Goal: Information Seeking & Learning: Learn about a topic

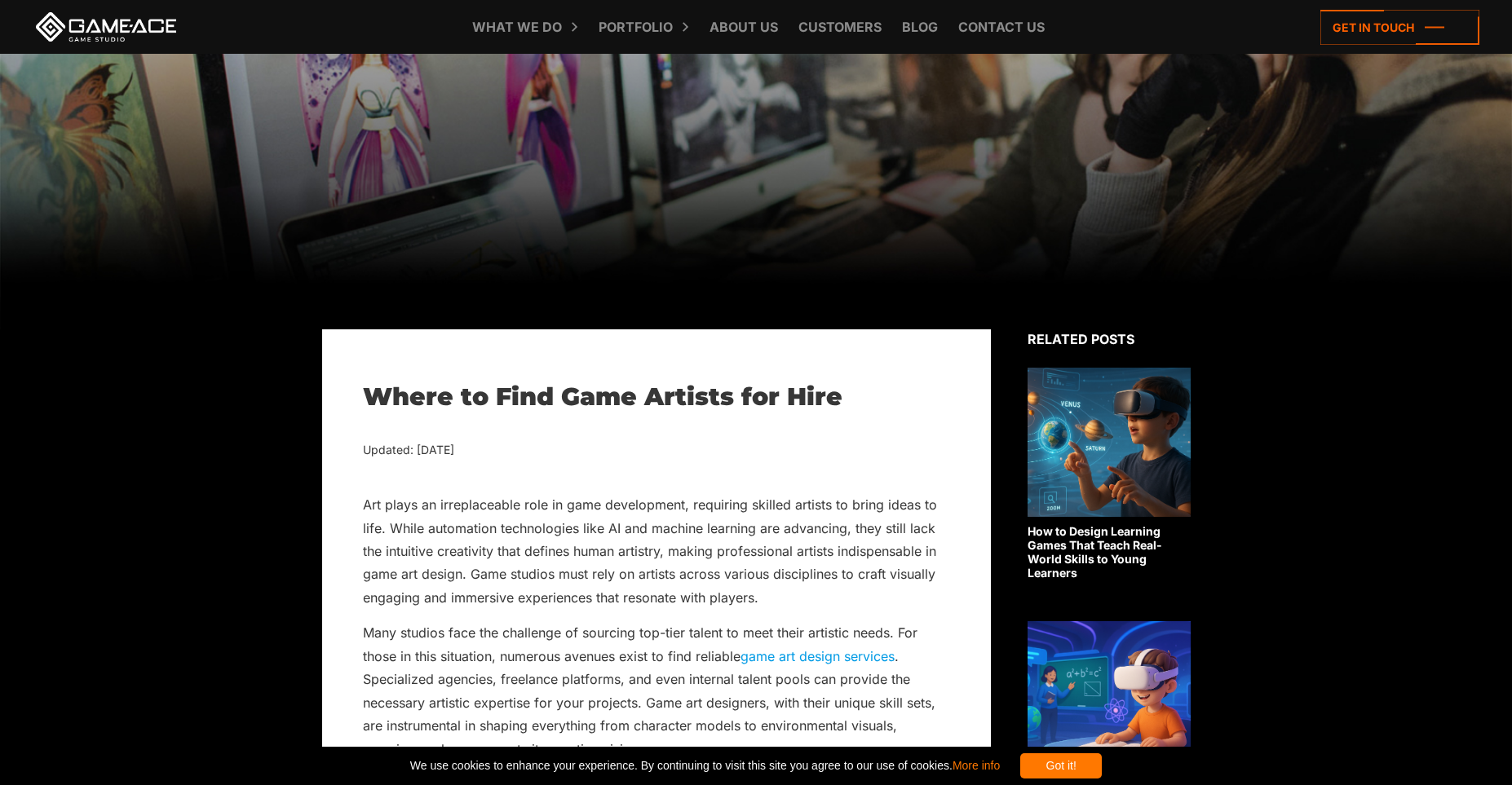
scroll to position [450, 0]
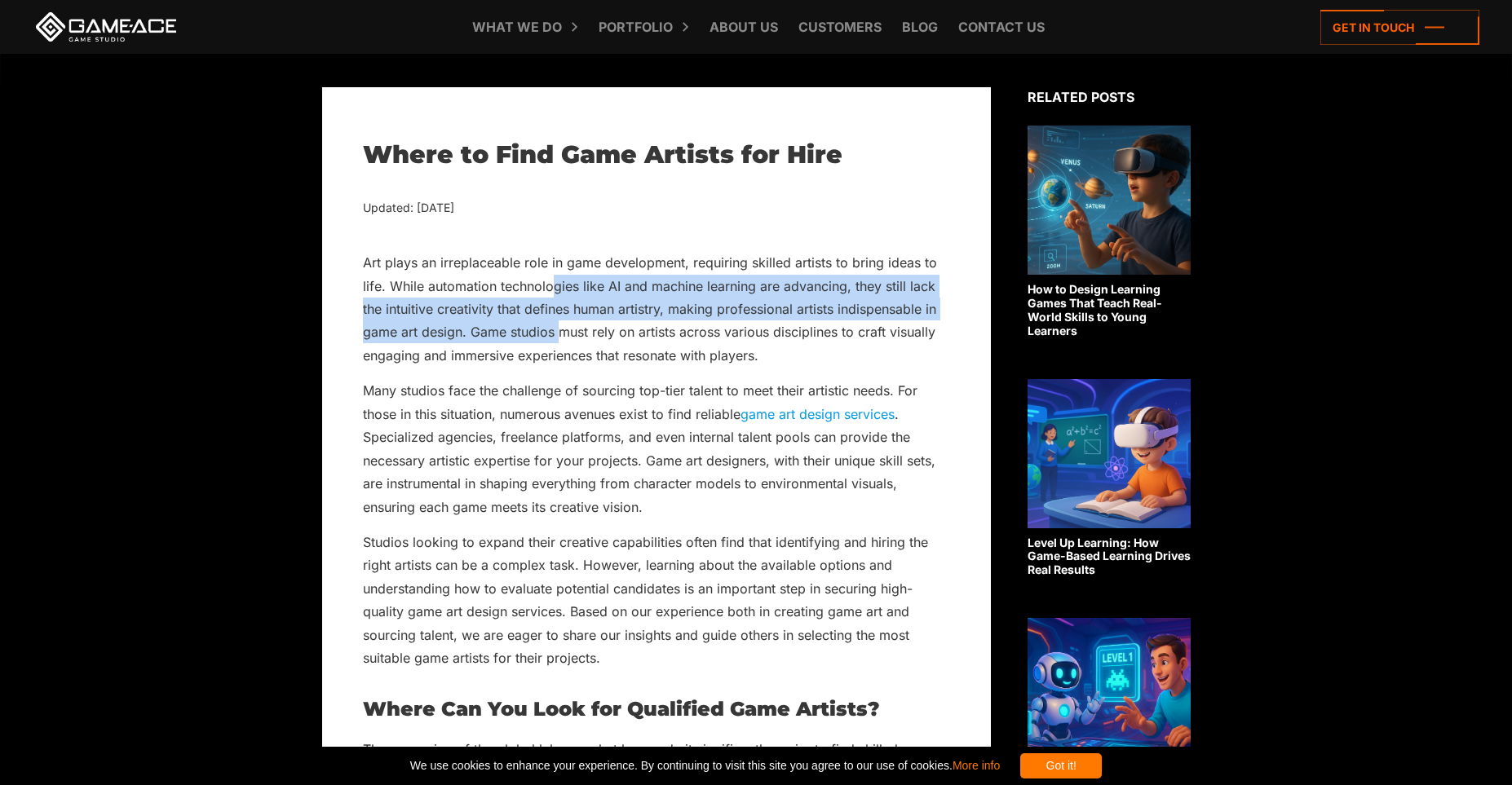
drag, startPoint x: 549, startPoint y: 281, endPoint x: 557, endPoint y: 331, distance: 50.6
click at [557, 331] on p "Art plays an irreplaceable role in game development, requiring skilled artists …" at bounding box center [657, 308] width 587 height 116
drag, startPoint x: 557, startPoint y: 331, endPoint x: 560, endPoint y: 290, distance: 41.1
click at [560, 290] on p "Art plays an irreplaceable role in game development, requiring skilled artists …" at bounding box center [657, 308] width 587 height 116
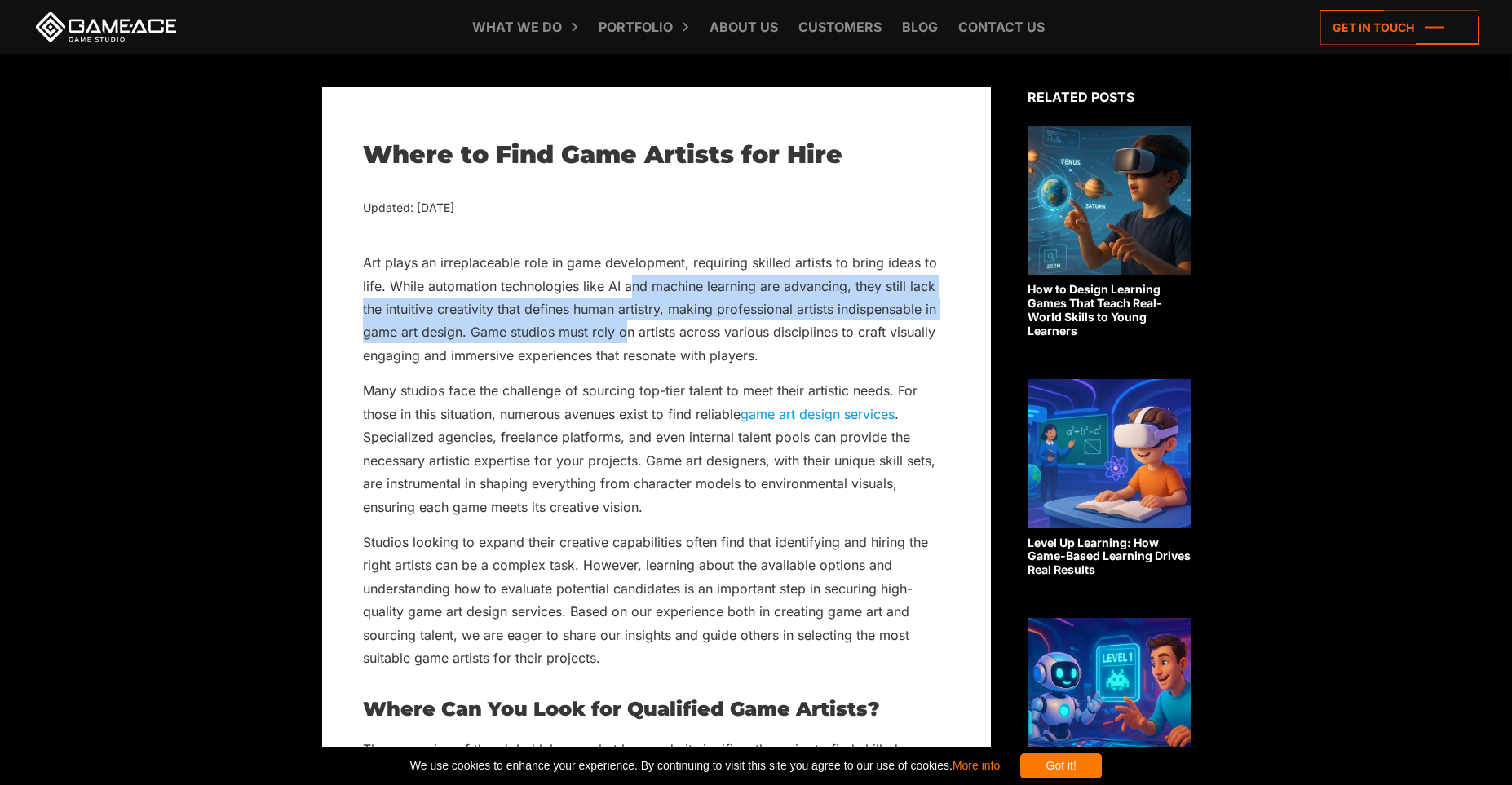
drag, startPoint x: 628, startPoint y: 335, endPoint x: 632, endPoint y: 286, distance: 49.2
click at [632, 286] on p "Art plays an irreplaceable role in game development, requiring skilled artists …" at bounding box center [657, 308] width 587 height 116
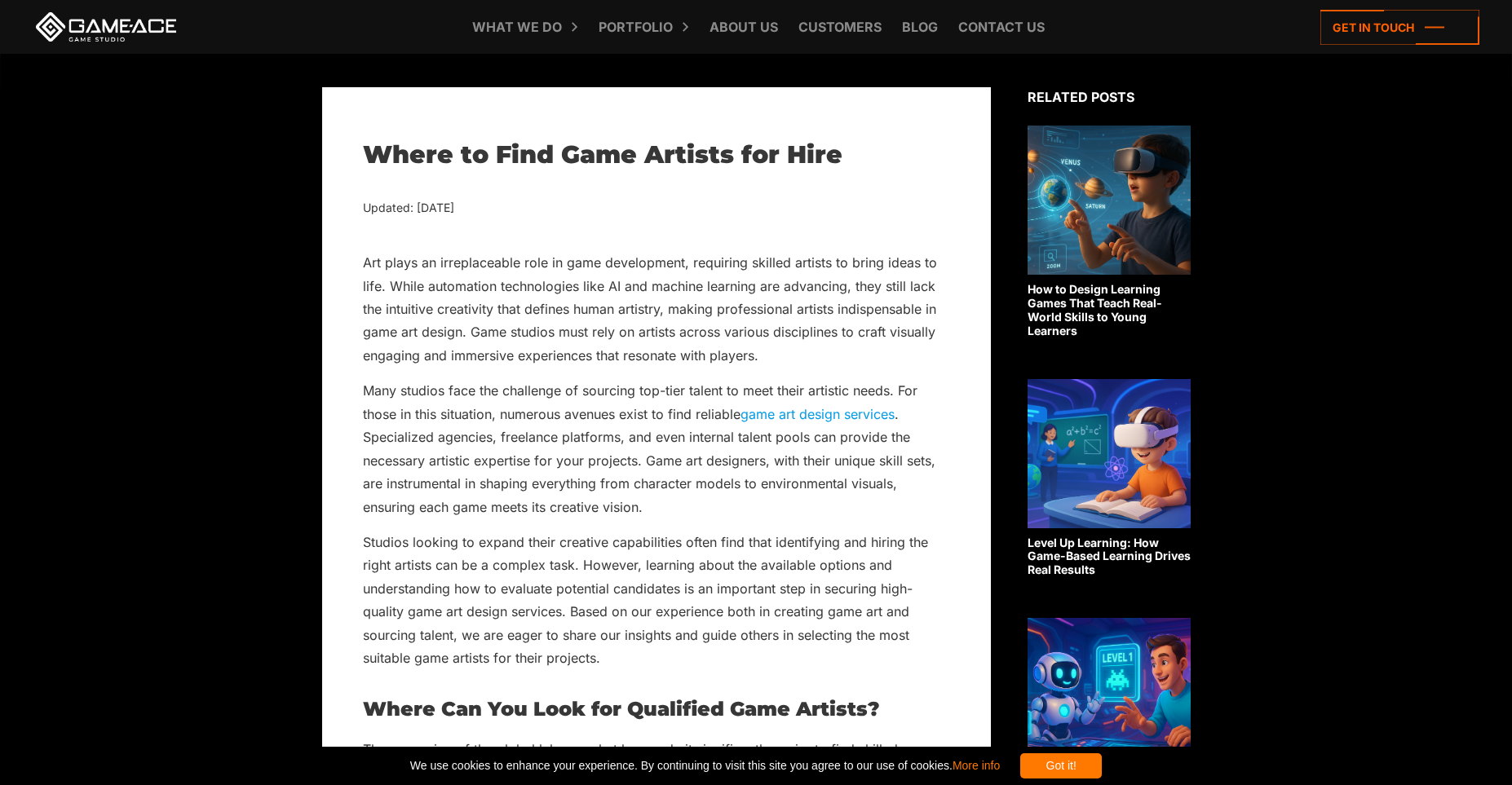
click at [632, 286] on p "Art plays an irreplaceable role in game development, requiring skilled artists …" at bounding box center [657, 308] width 587 height 116
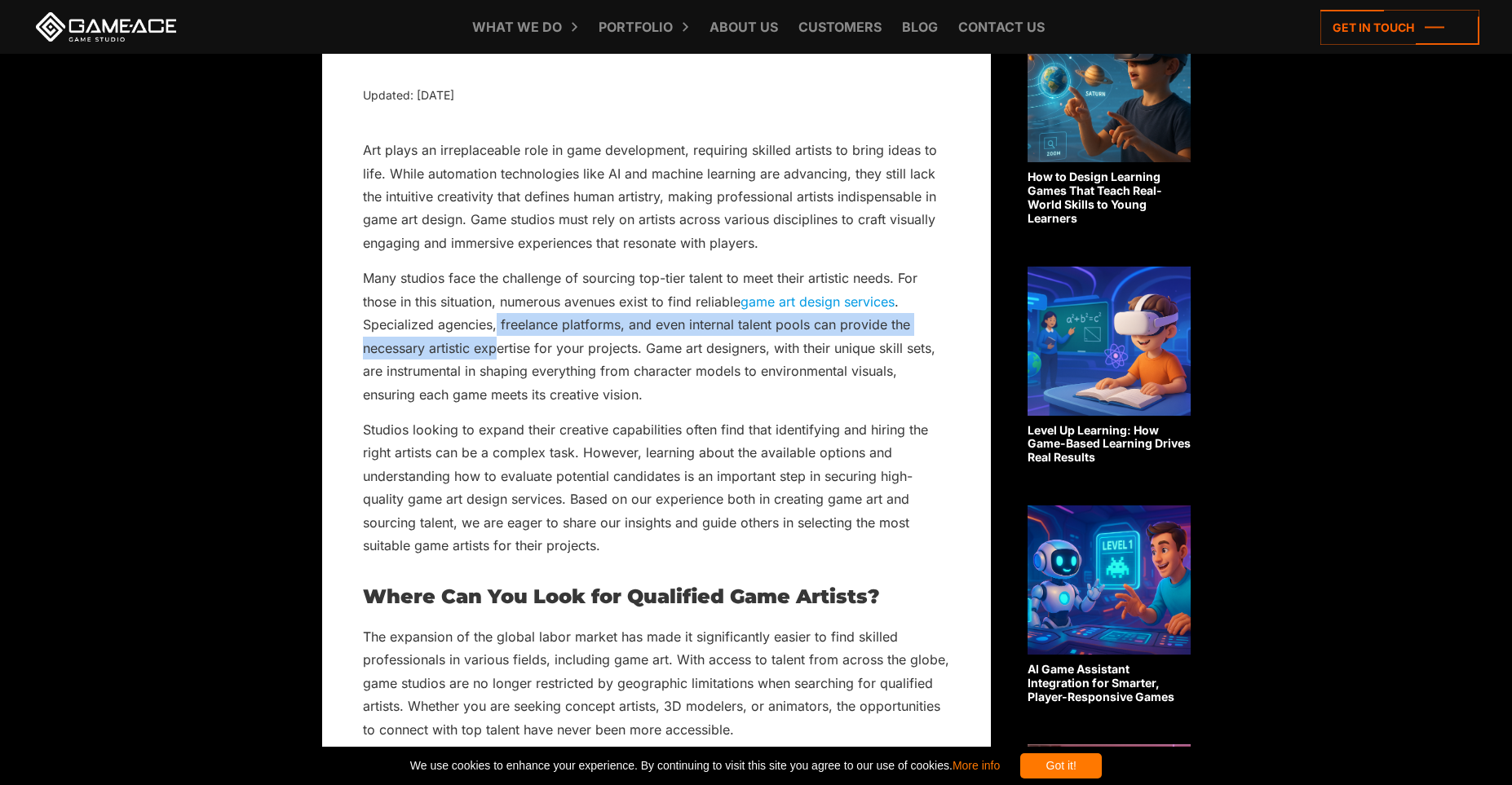
drag, startPoint x: 496, startPoint y: 326, endPoint x: 495, endPoint y: 347, distance: 21.0
click at [495, 347] on p "Many studios face the challenge of sourcing top-tier talent to meet their artis…" at bounding box center [657, 335] width 587 height 139
drag, startPoint x: 499, startPoint y: 325, endPoint x: 532, endPoint y: 355, distance: 44.6
click at [532, 355] on p "Many studios face the challenge of sourcing top-tier talent to meet their artis…" at bounding box center [657, 335] width 587 height 139
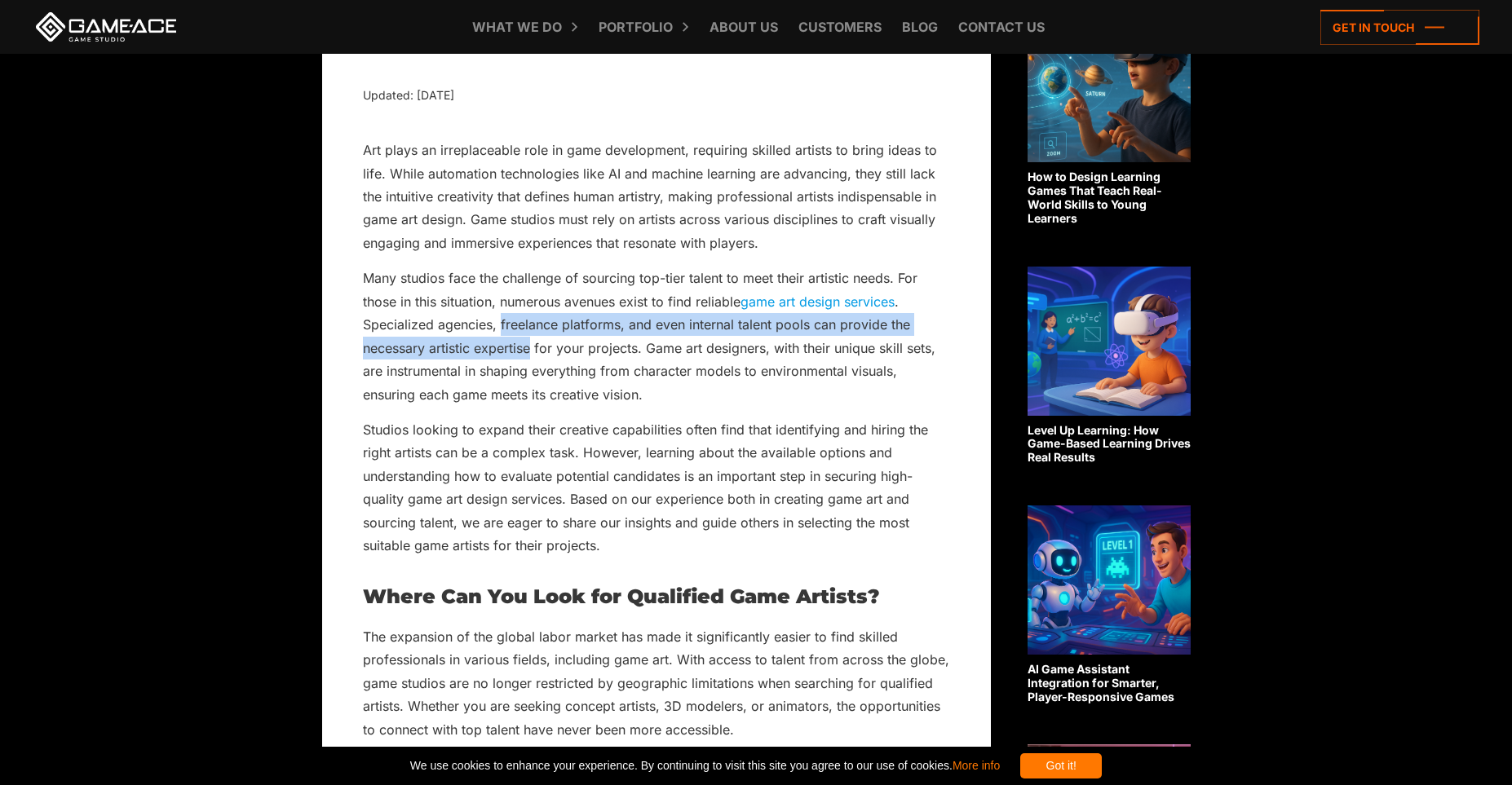
click at [532, 355] on p "Many studios face the challenge of sourcing top-tier talent to meet their artis…" at bounding box center [657, 335] width 587 height 139
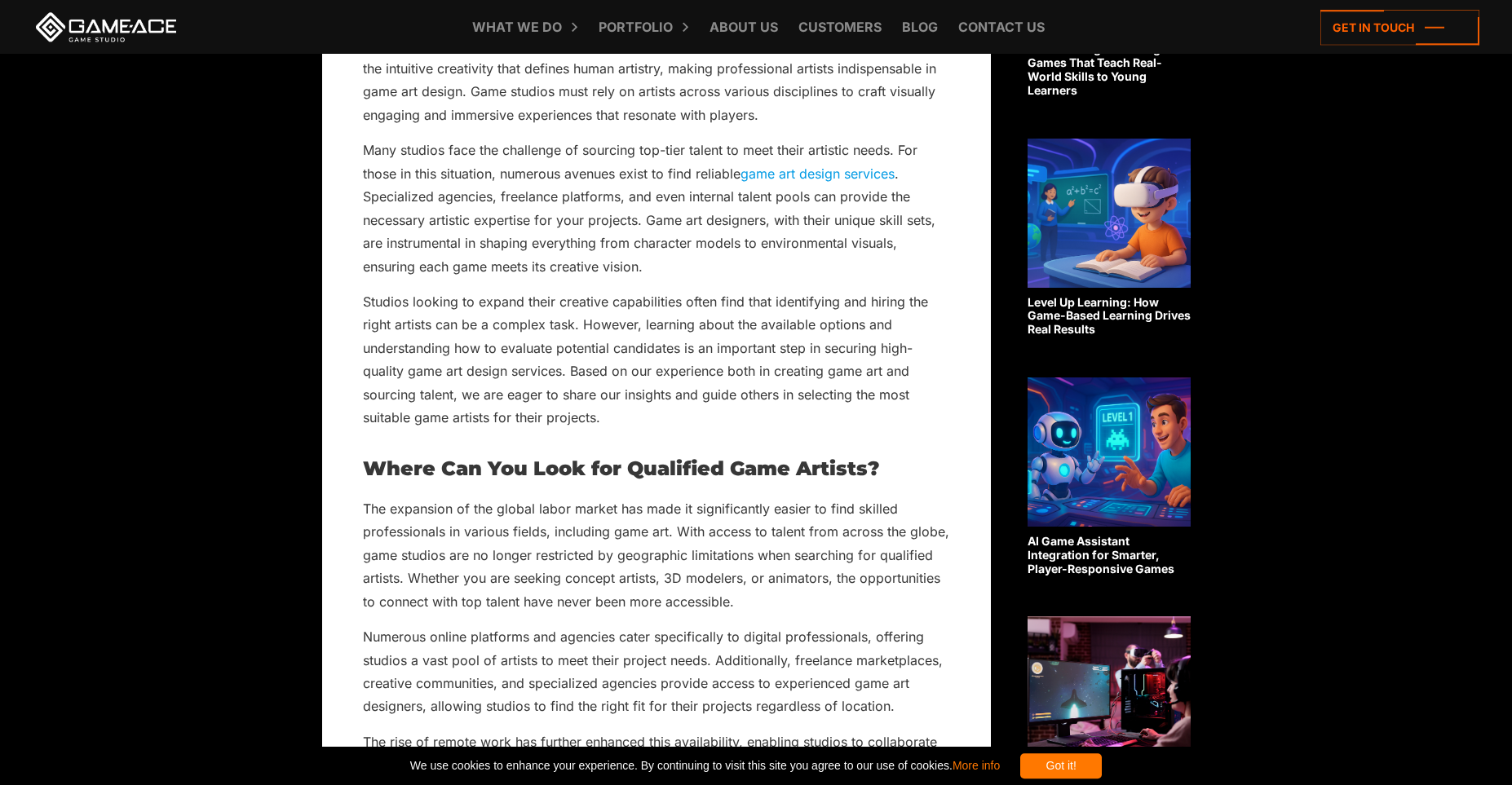
scroll to position [788, 0]
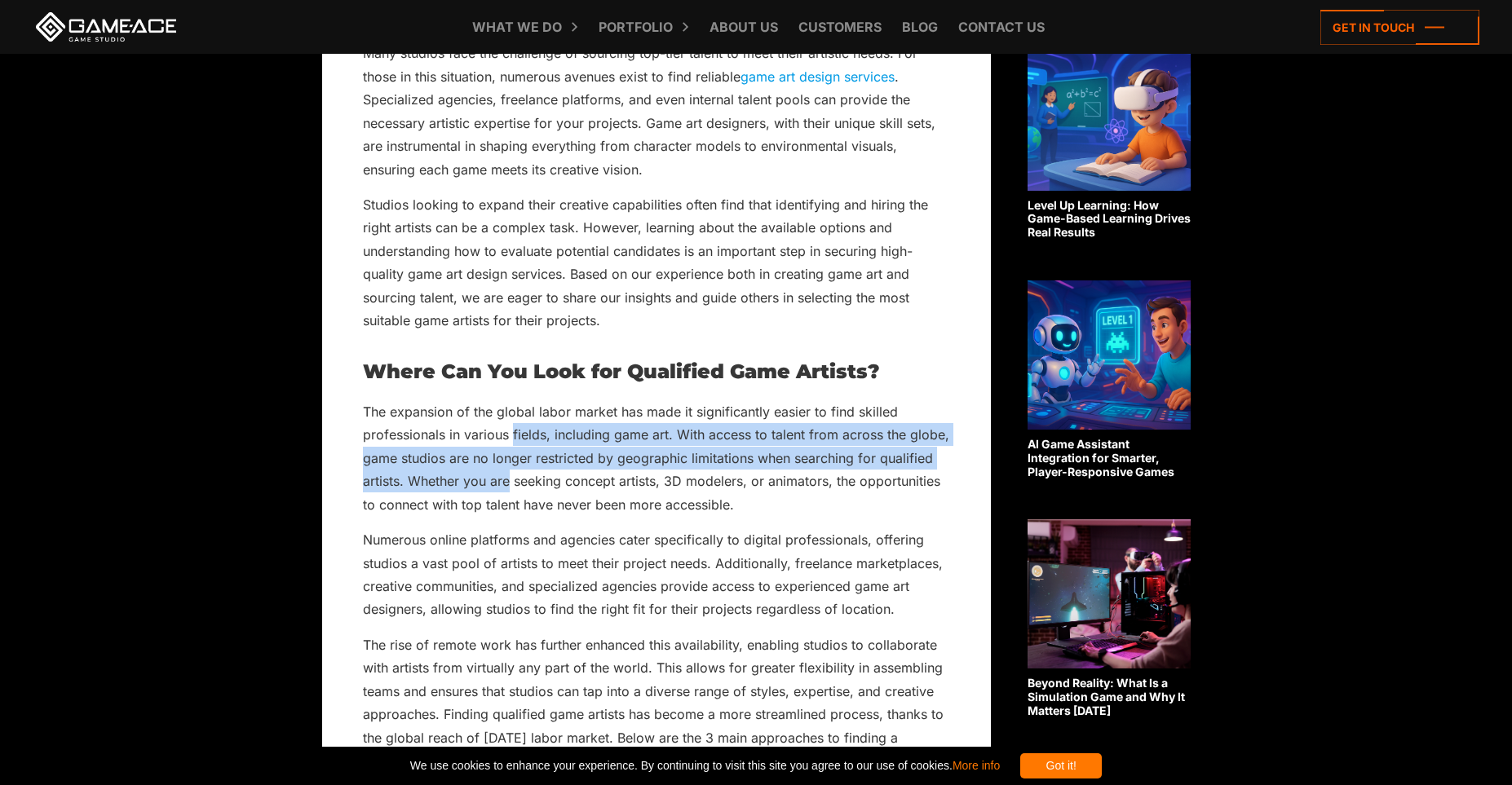
drag, startPoint x: 513, startPoint y: 435, endPoint x: 509, endPoint y: 491, distance: 56.1
click at [509, 491] on p "The expansion of the global labor market has made it significantly easier to fi…" at bounding box center [657, 457] width 587 height 116
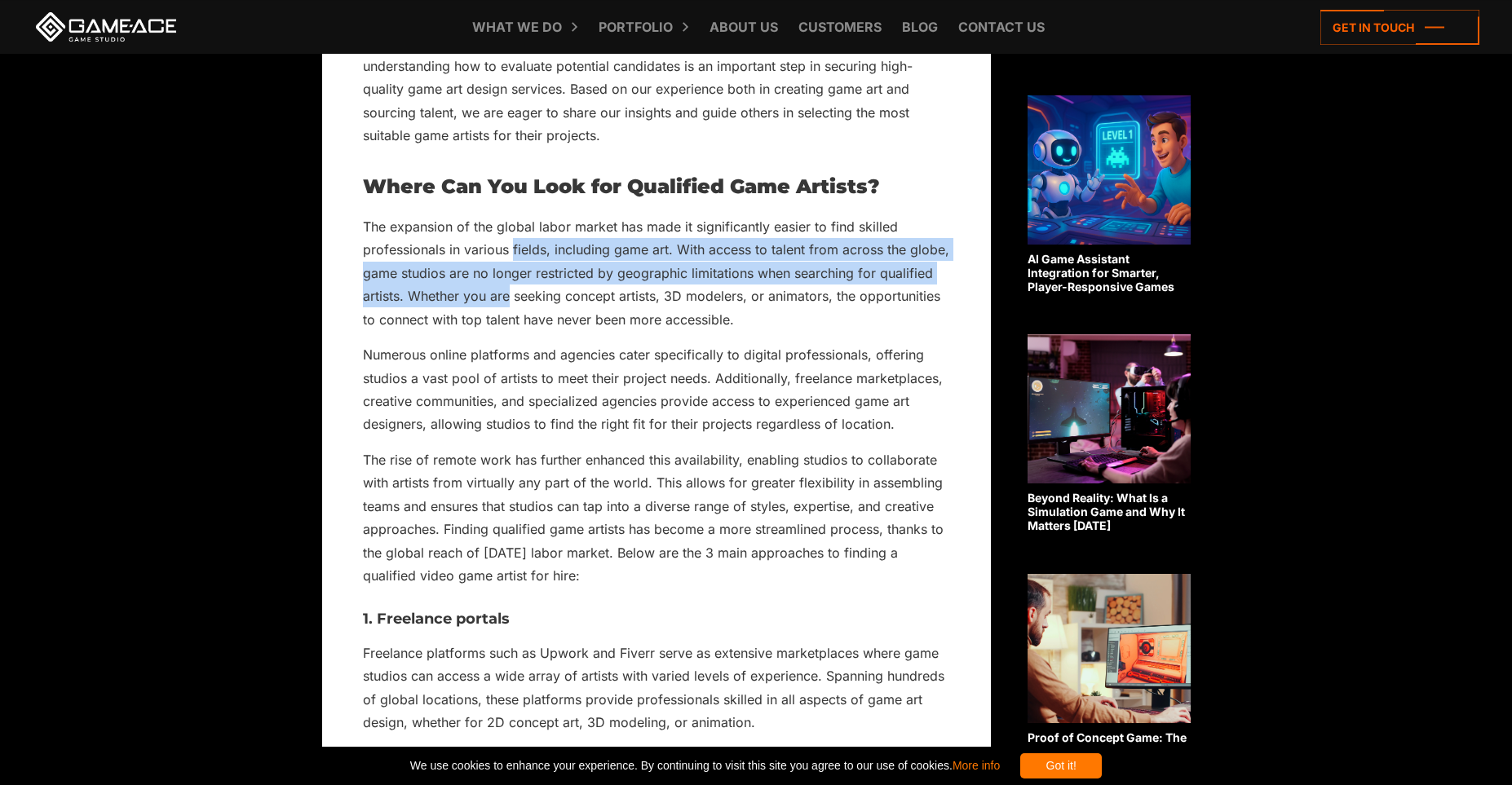
scroll to position [1012, 0]
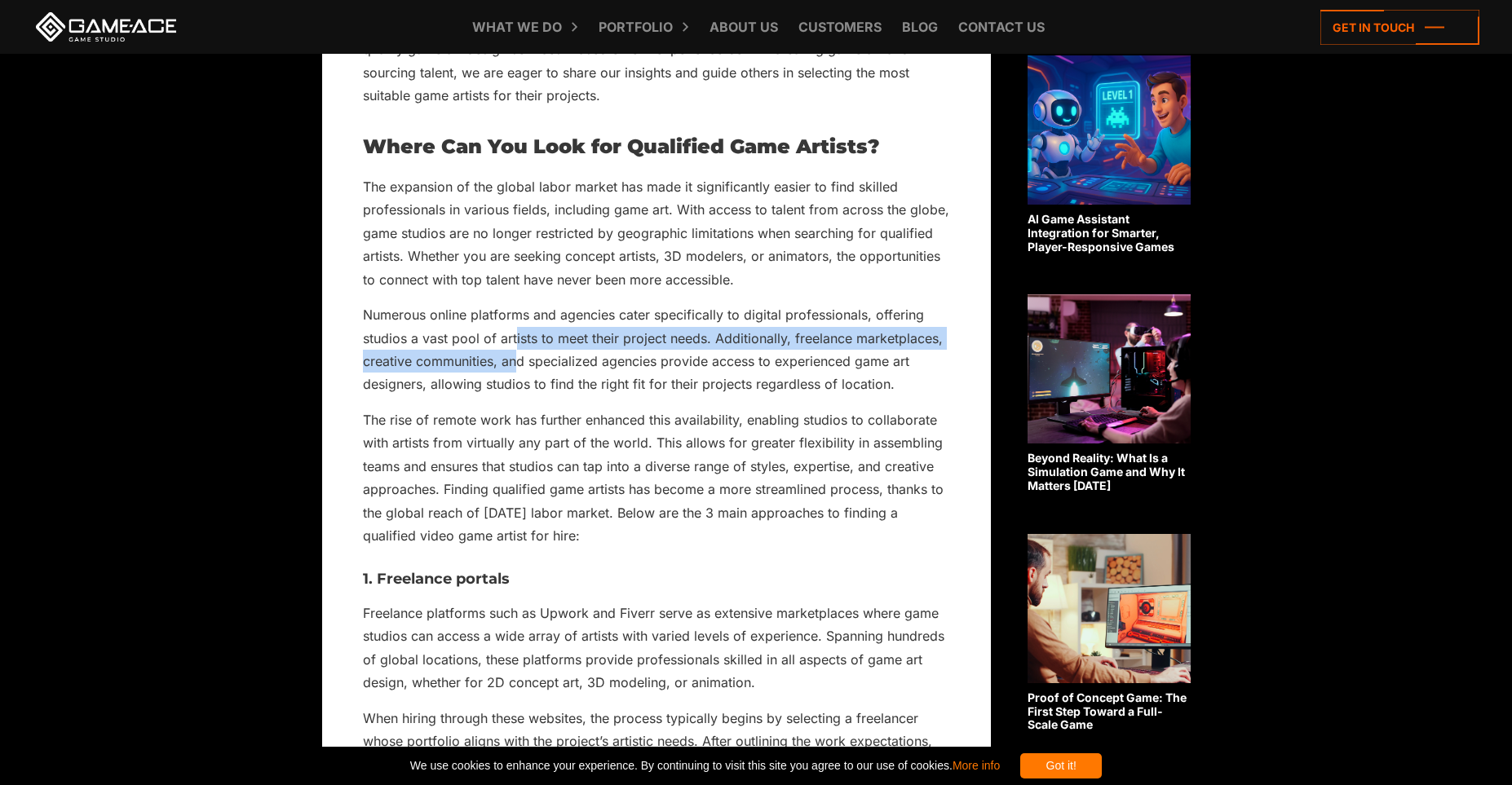
drag, startPoint x: 518, startPoint y: 355, endPoint x: 516, endPoint y: 334, distance: 21.1
click at [516, 334] on p "Numerous online platforms and agencies cater specifically to digital profession…" at bounding box center [657, 349] width 587 height 93
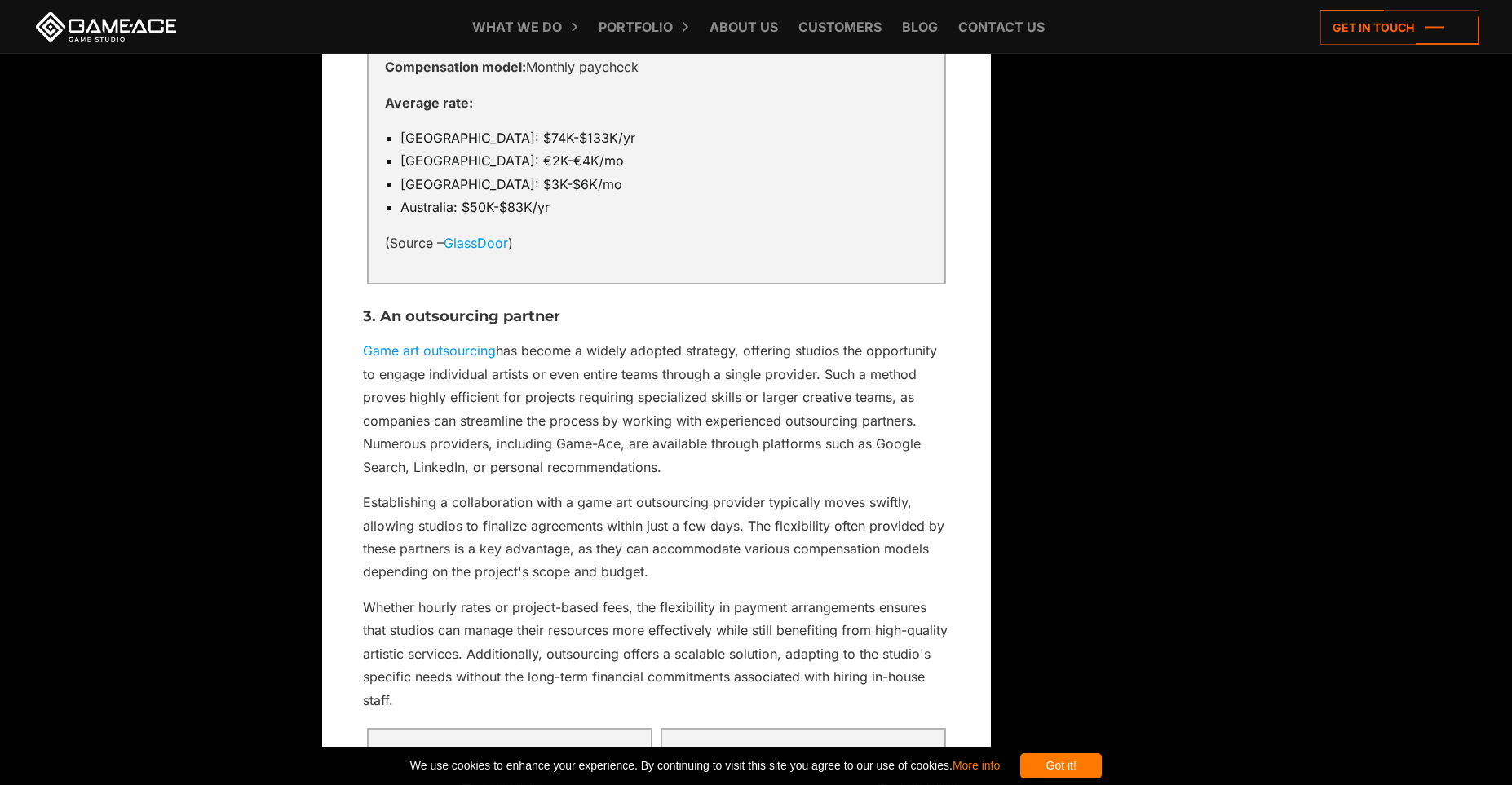
scroll to position [2812, 0]
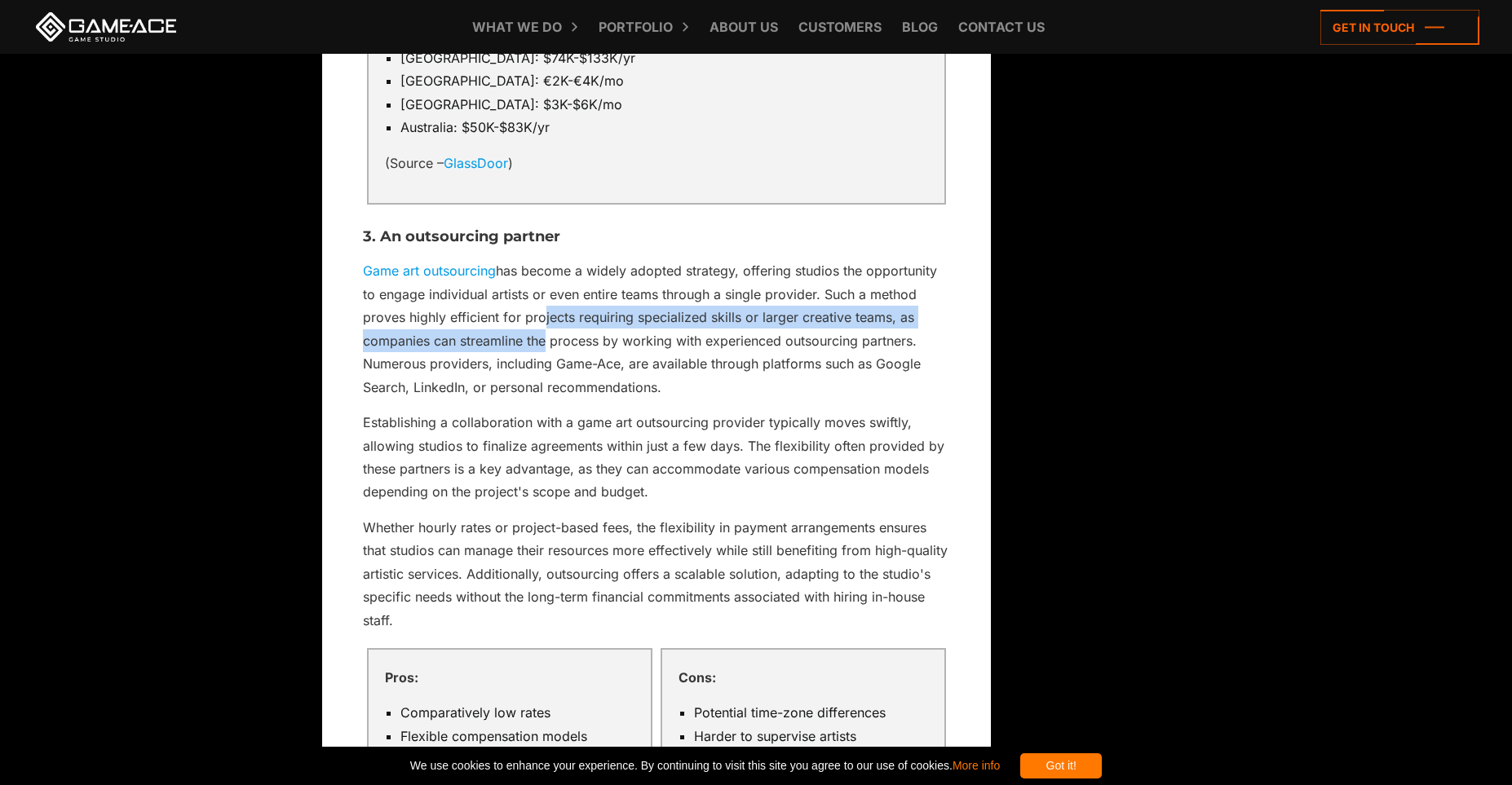
drag, startPoint x: 535, startPoint y: 290, endPoint x: 536, endPoint y: 327, distance: 37.0
click at [536, 327] on p "Game art outsourcing has become a widely adopted strategy, offering studios the…" at bounding box center [657, 329] width 587 height 139
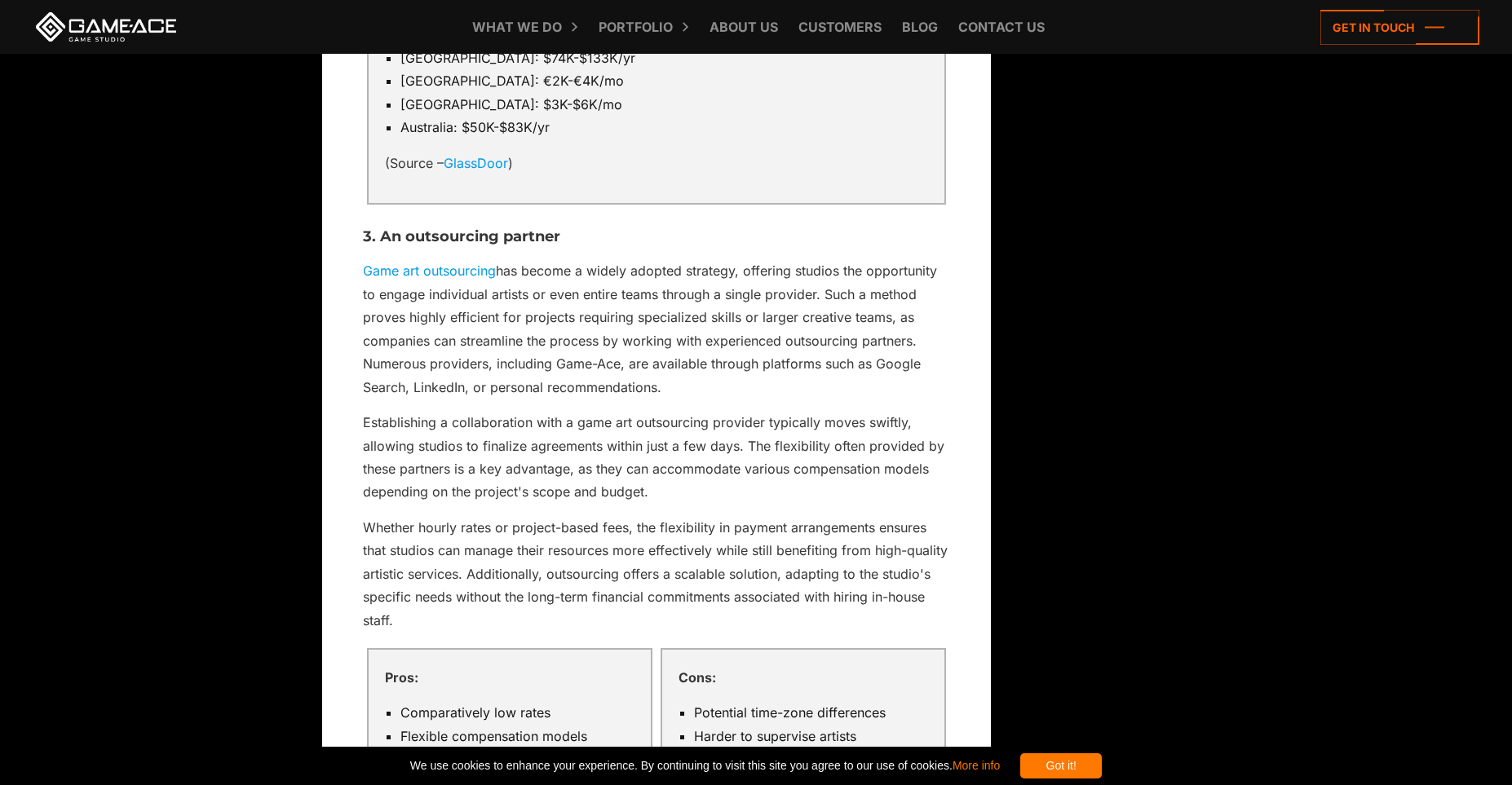
click at [536, 327] on p "Game art outsourcing has become a widely adopted strategy, offering studios the…" at bounding box center [657, 329] width 587 height 139
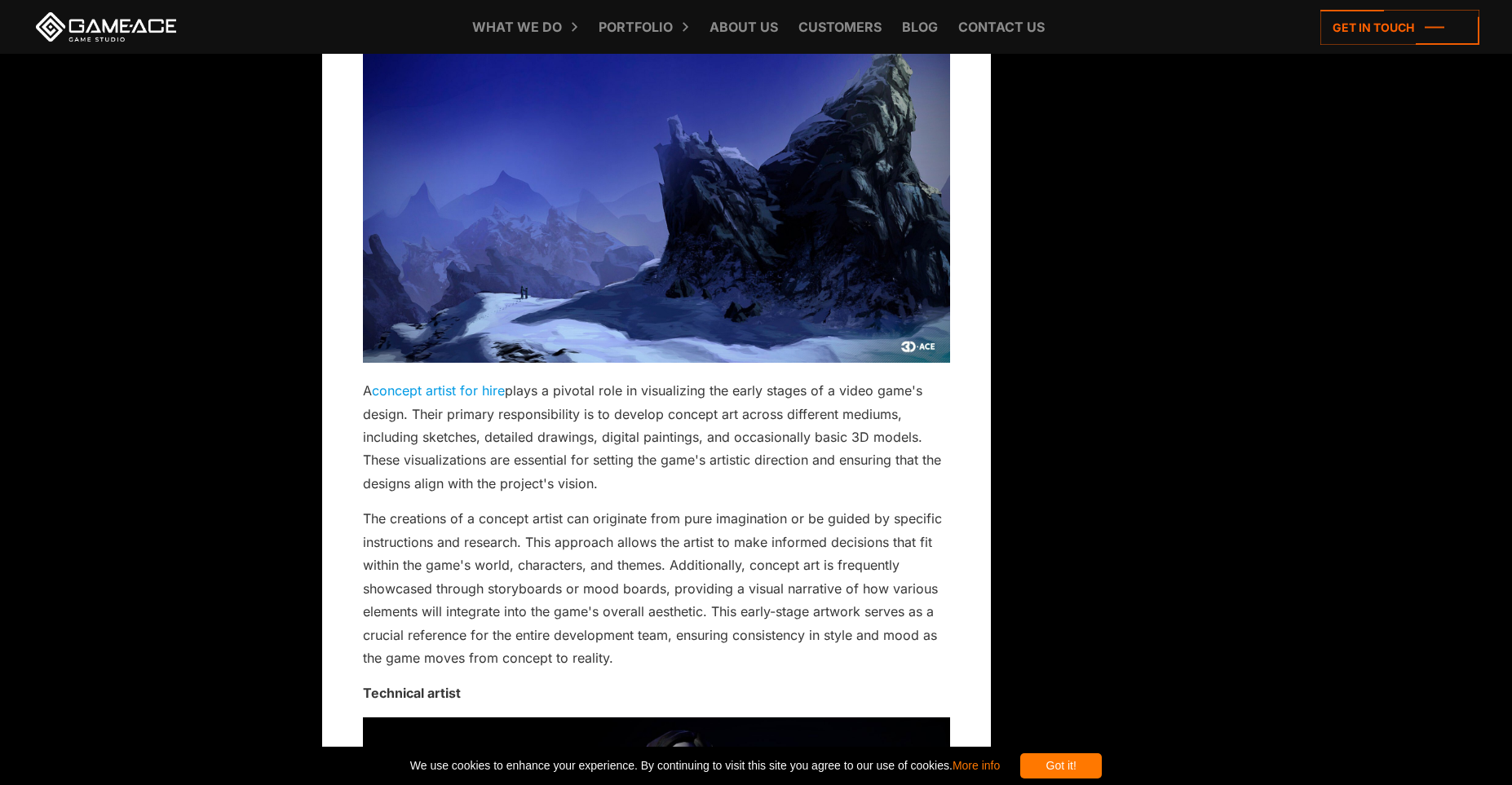
scroll to position [5738, 0]
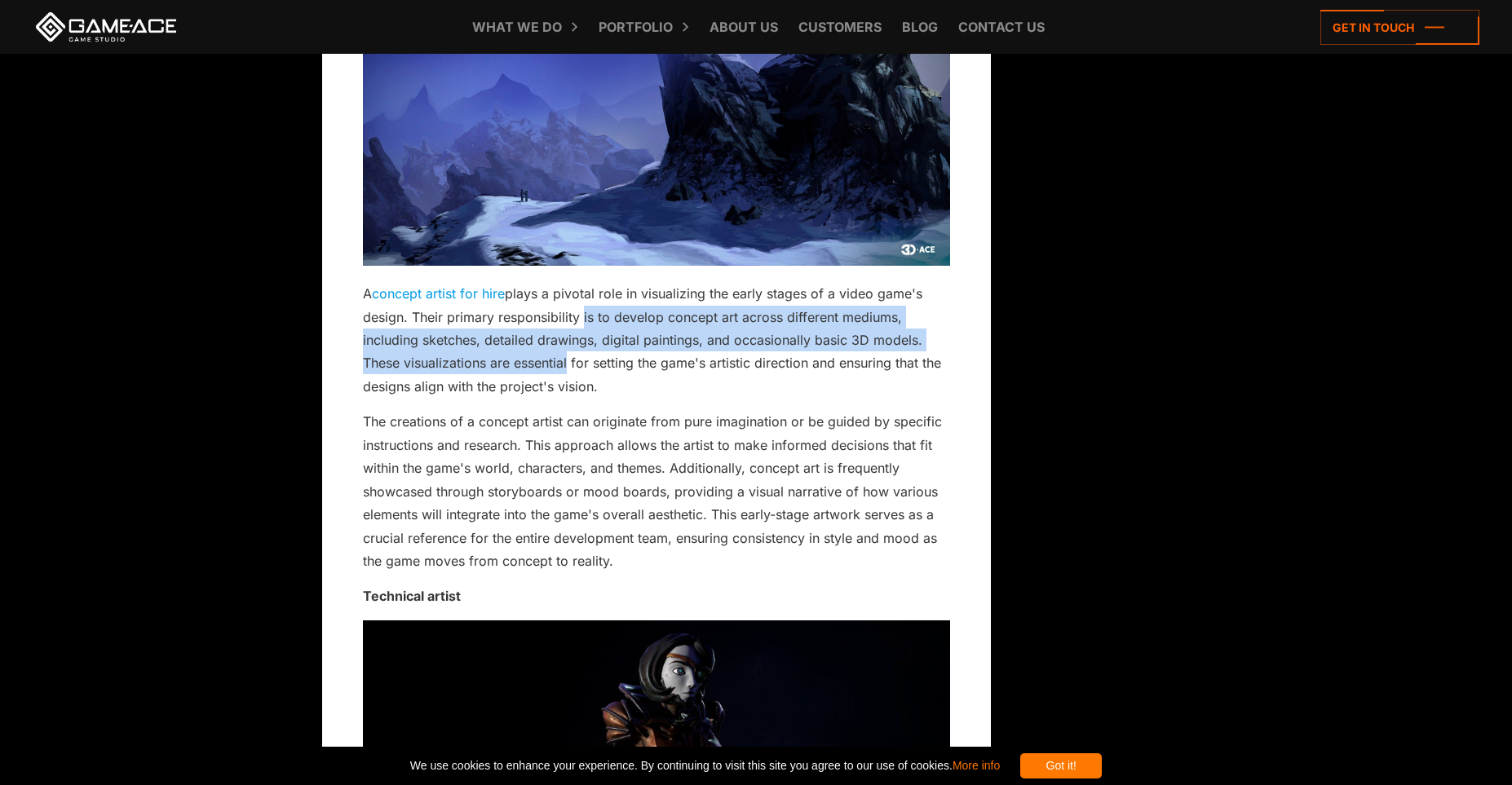
drag, startPoint x: 577, startPoint y: 298, endPoint x: 567, endPoint y: 335, distance: 38.3
click at [568, 335] on p "A concept artist for hire plays a pivotal role in visualizing the early stages …" at bounding box center [657, 339] width 587 height 116
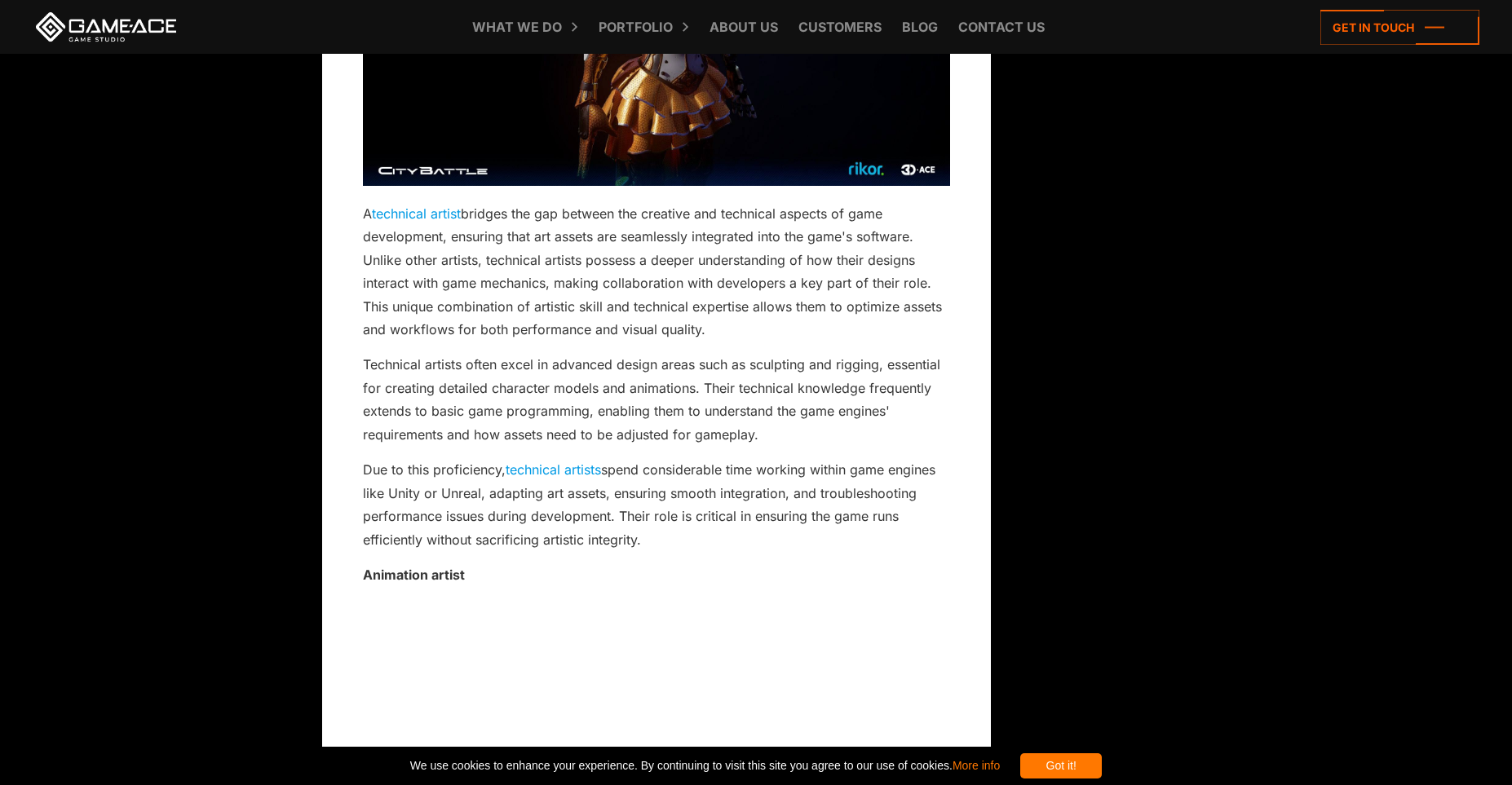
scroll to position [6525, 0]
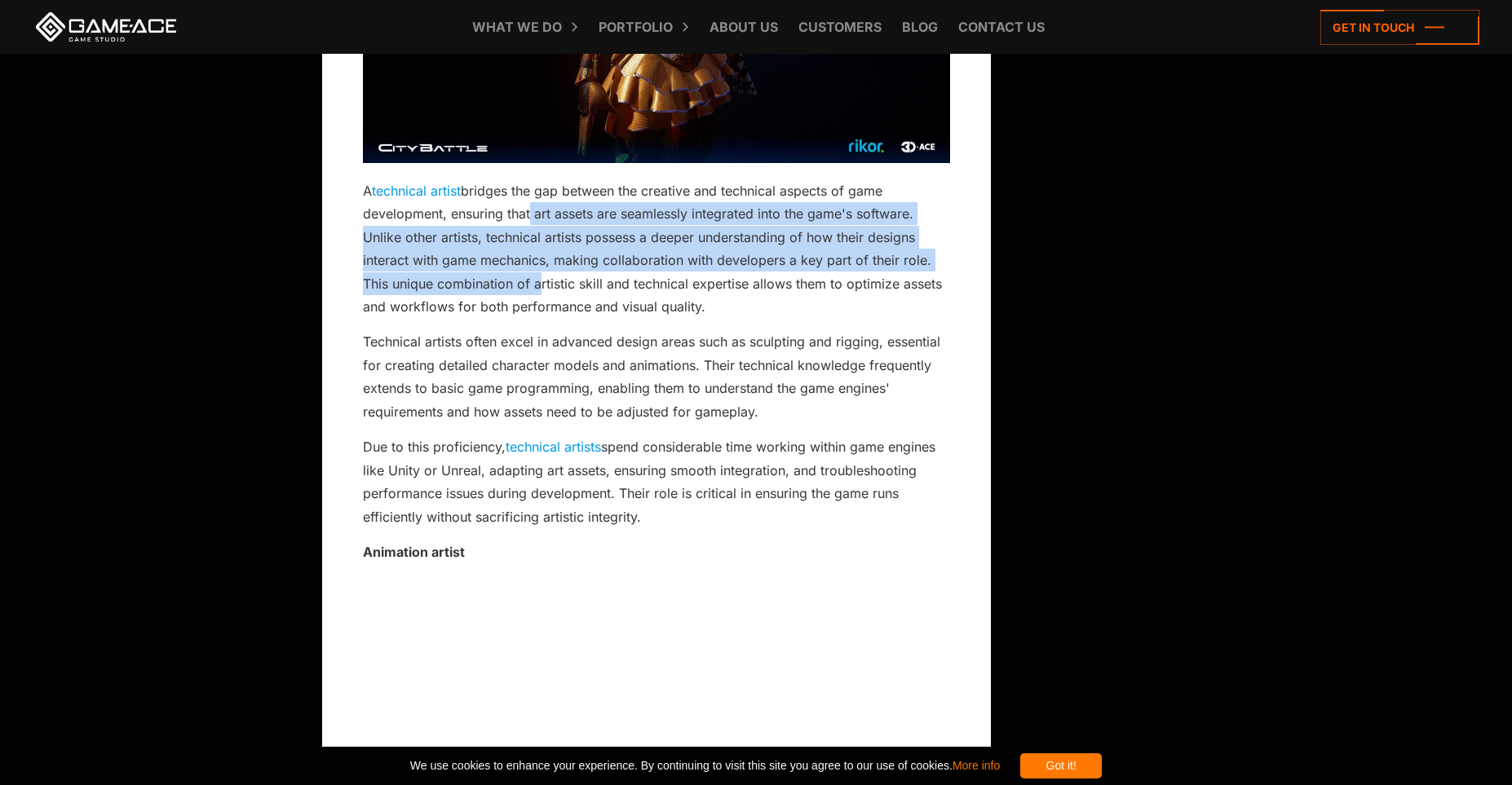
drag, startPoint x: 528, startPoint y: 200, endPoint x: 535, endPoint y: 266, distance: 66.4
click at [535, 266] on p "A technical artist bridges the gap between the creative and technical aspects o…" at bounding box center [657, 249] width 587 height 139
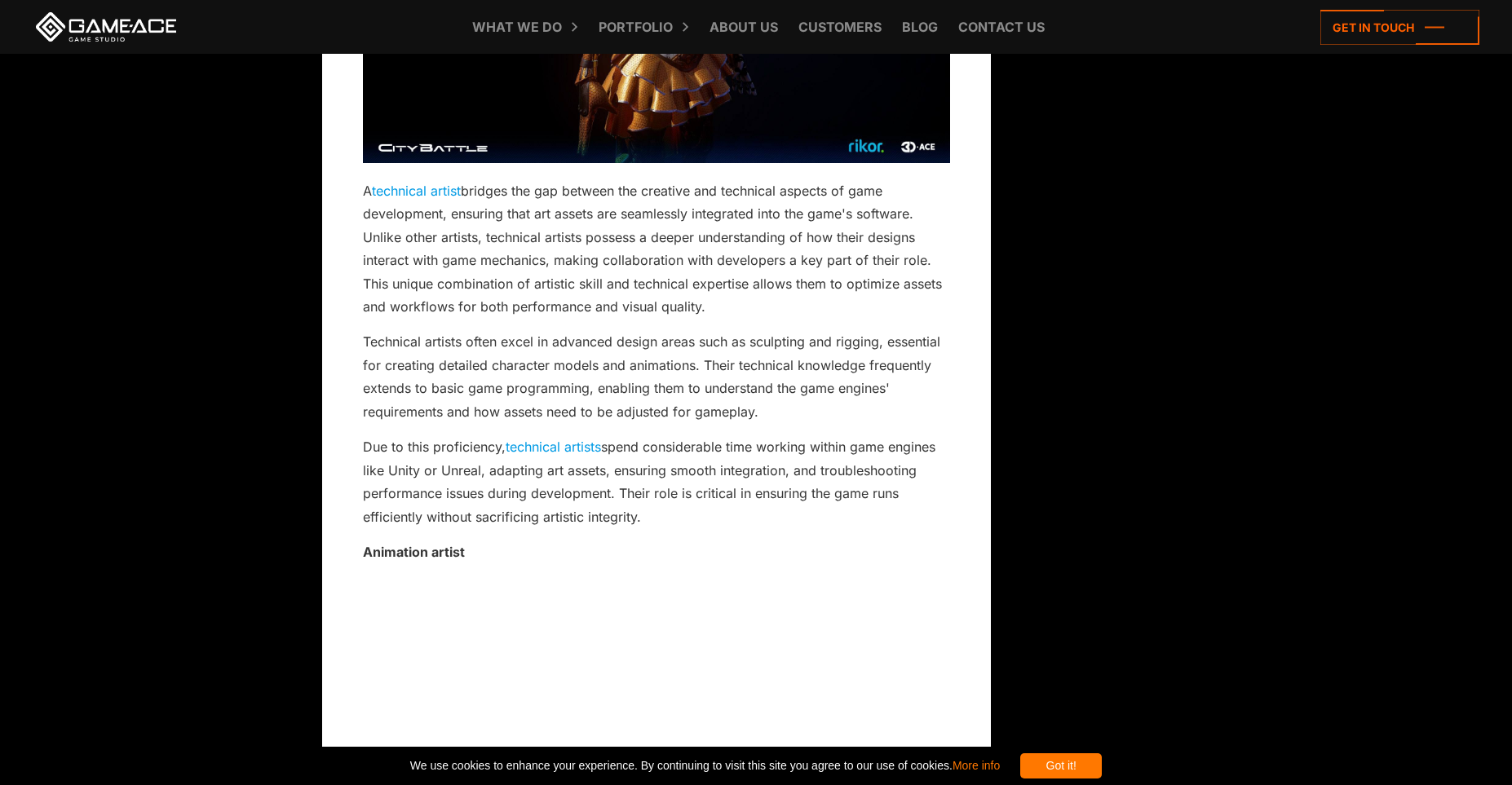
click at [599, 286] on p "A technical artist bridges the gap between the creative and technical aspects o…" at bounding box center [657, 249] width 587 height 139
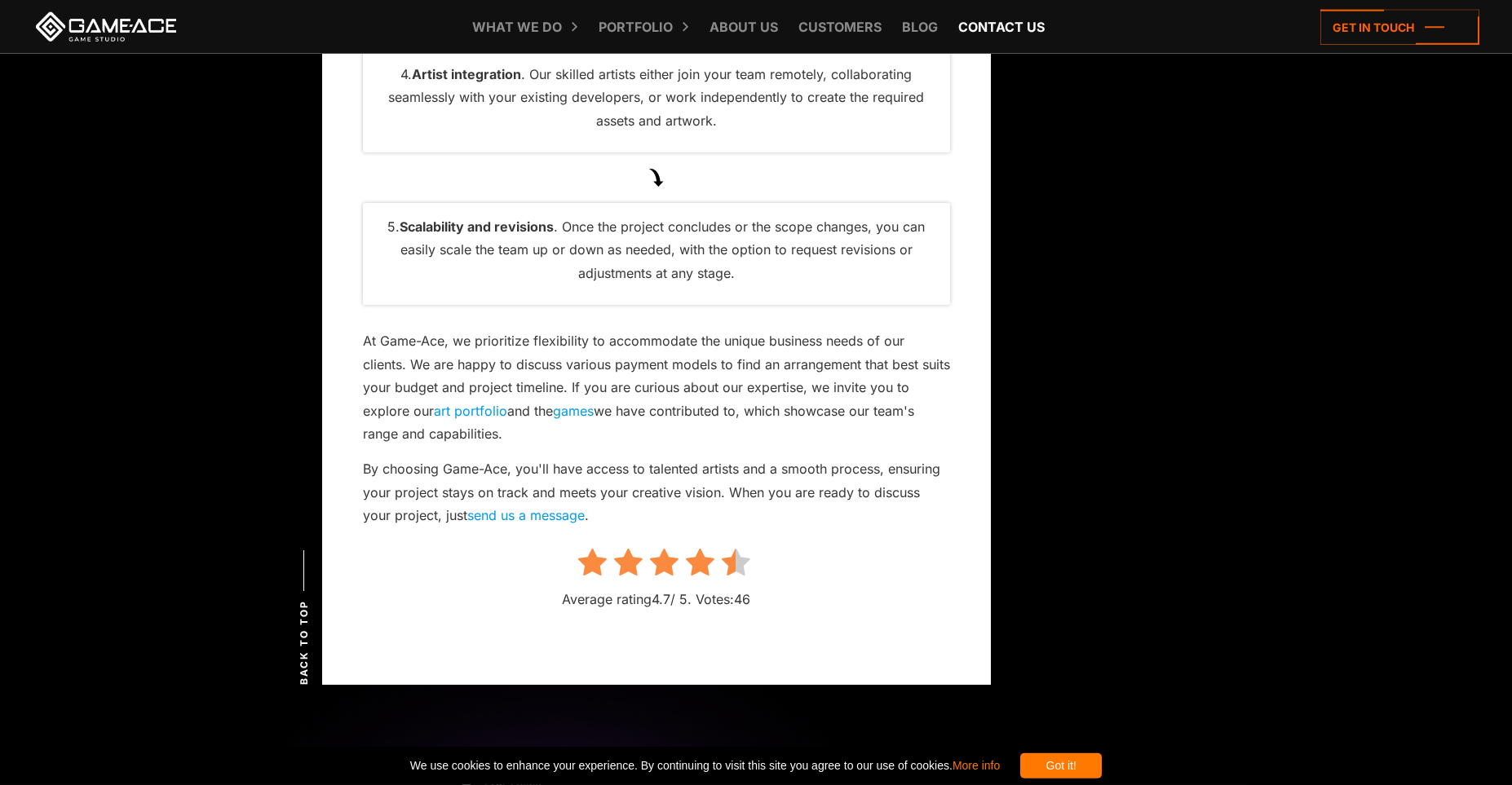
scroll to position [14063, 0]
